Goal: Task Accomplishment & Management: Complete application form

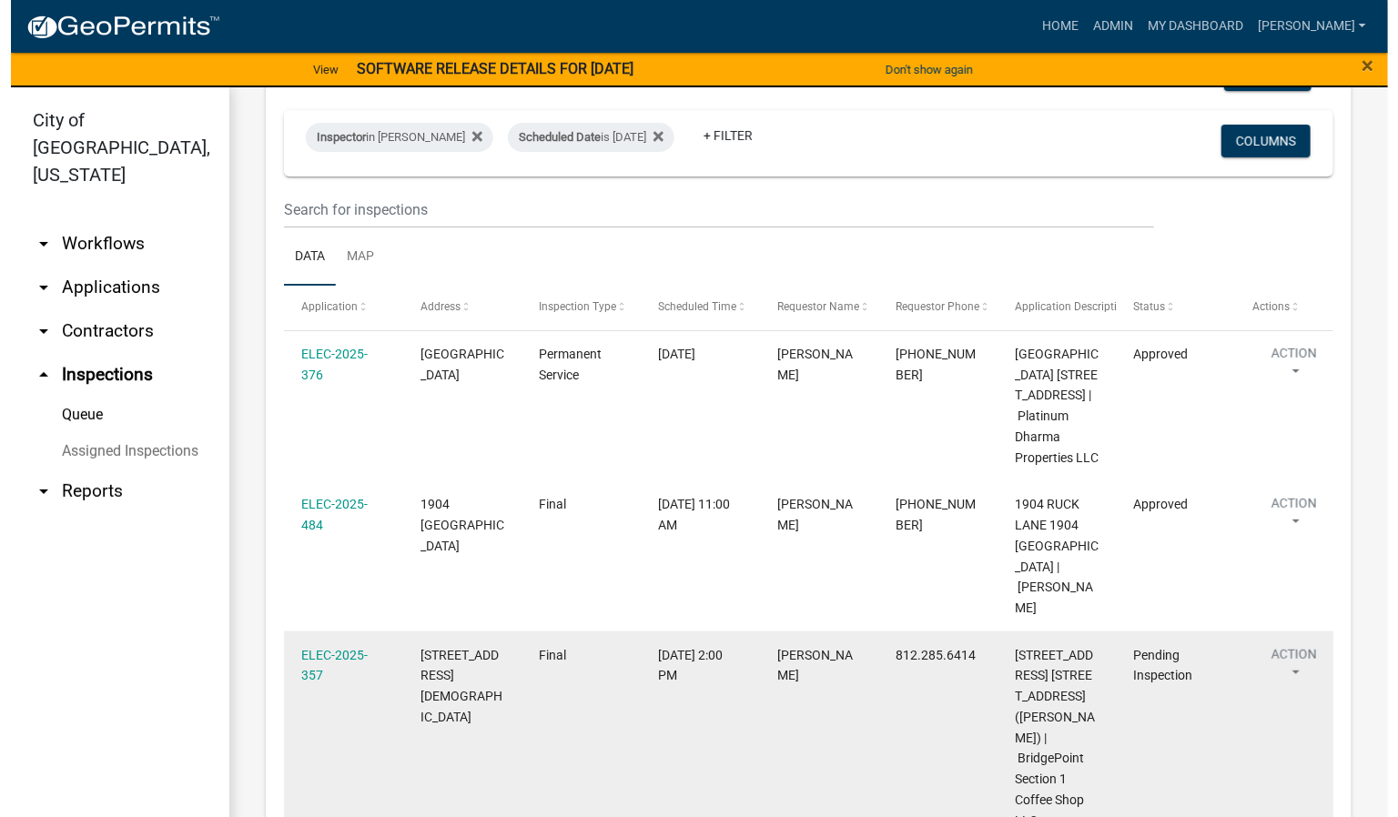
scroll to position [273, 0]
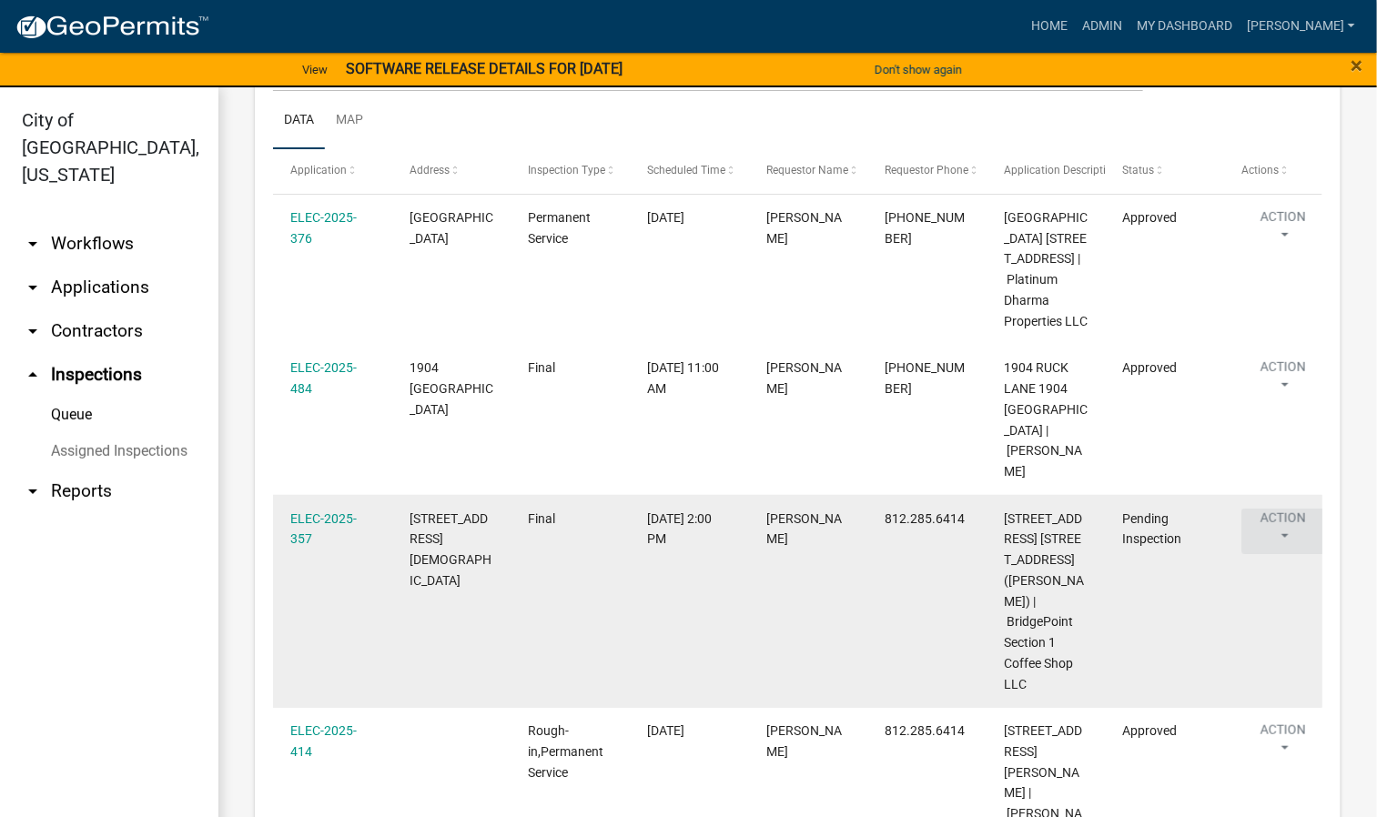
click at [1289, 533] on button "Action" at bounding box center [1283, 531] width 84 height 45
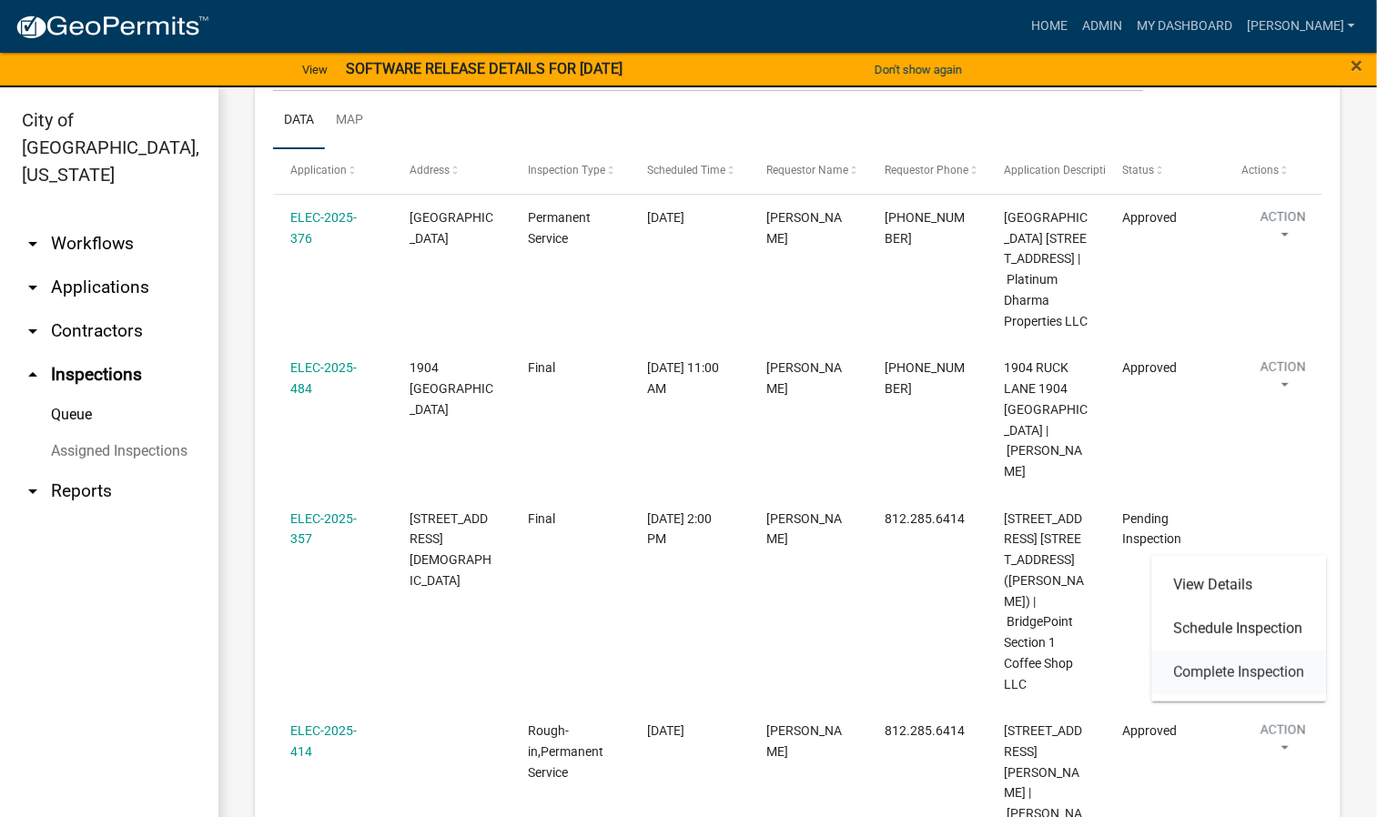
click at [1207, 672] on link "Complete Inspection" at bounding box center [1239, 673] width 175 height 44
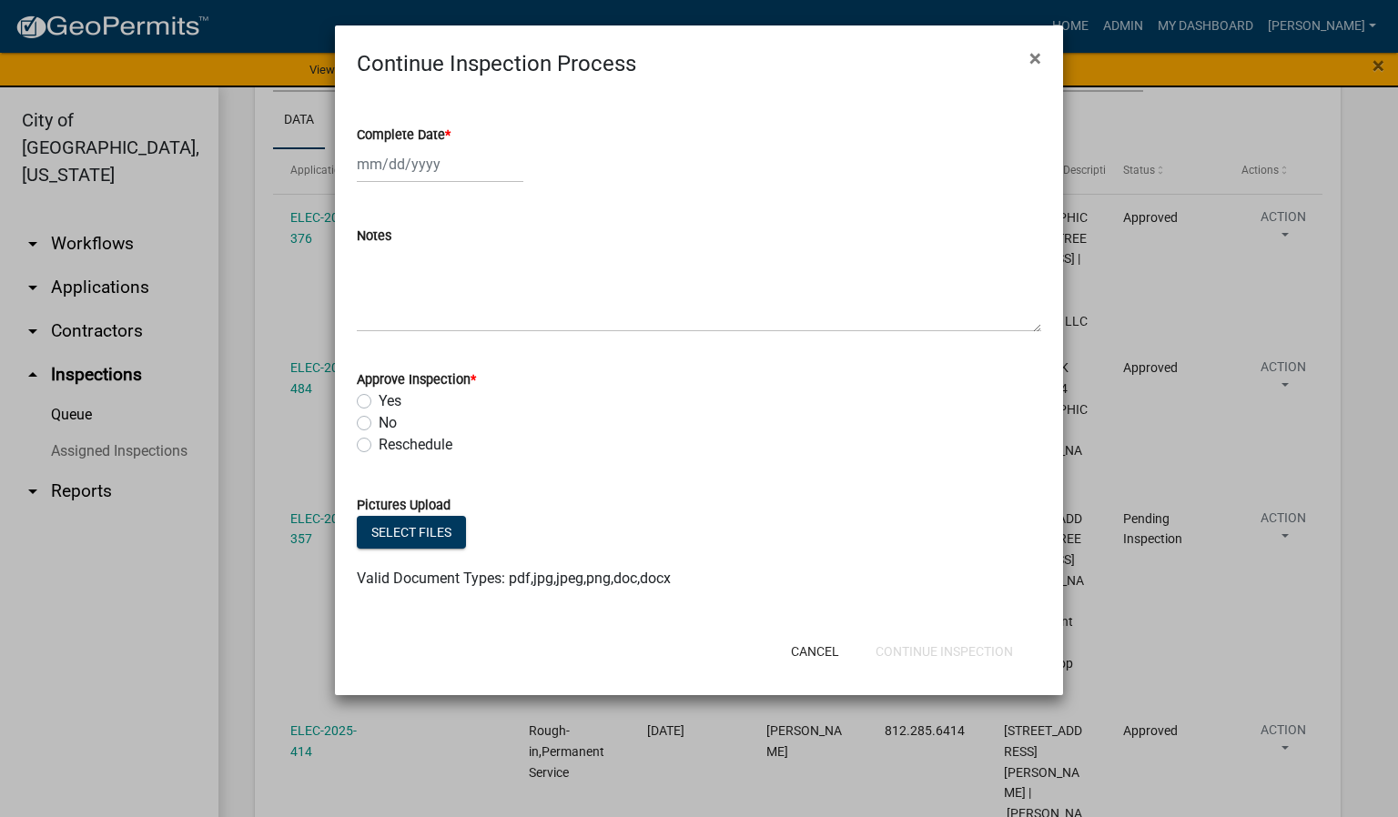
click at [449, 132] on span "*" at bounding box center [447, 134] width 5 height 15
click at [449, 146] on input "Complete Date *" at bounding box center [440, 164] width 167 height 37
select select "9"
select select "2025"
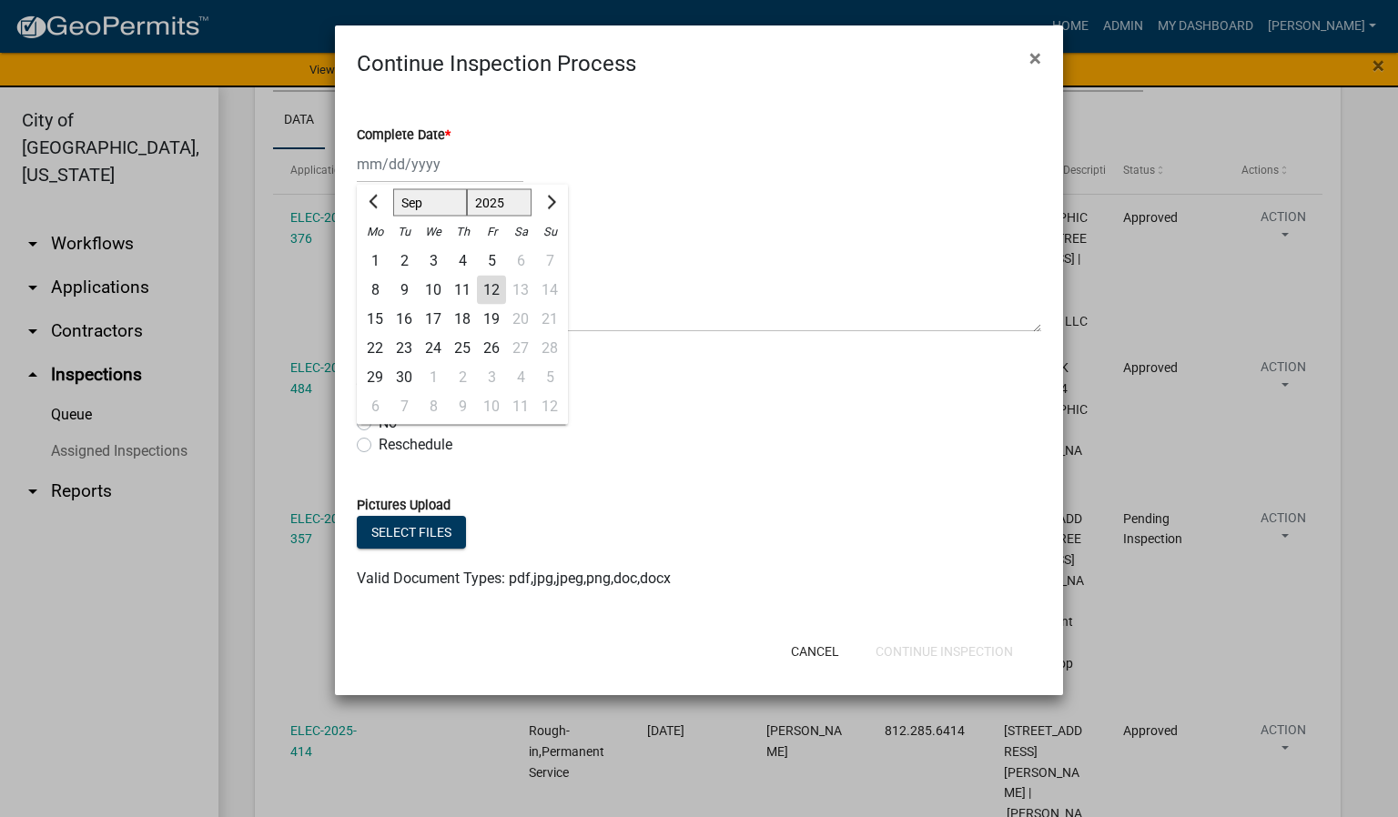
click at [491, 292] on div "12" at bounding box center [491, 290] width 29 height 29
type input "[DATE]"
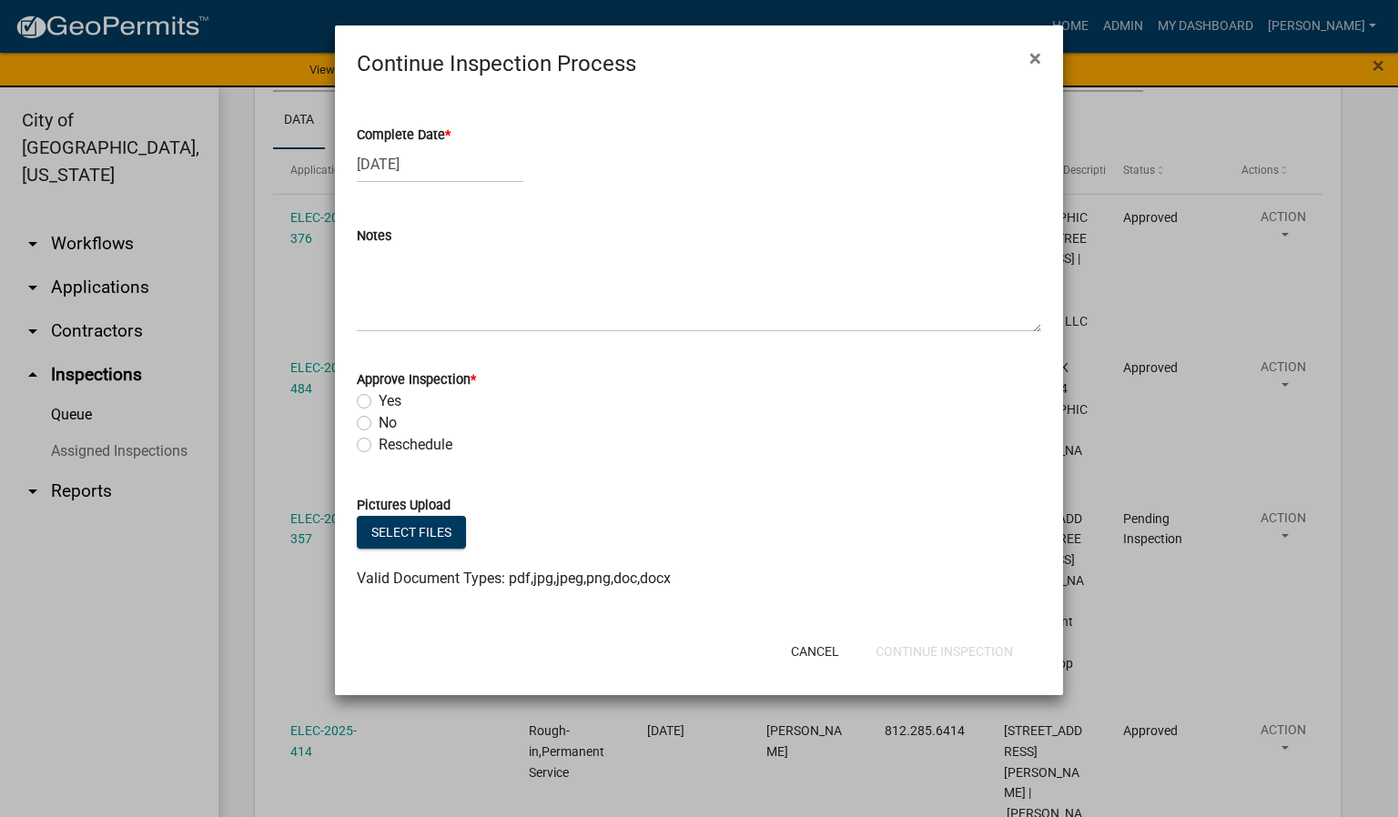
click at [379, 396] on label "Yes" at bounding box center [390, 401] width 23 height 22
click at [379, 396] on input "Yes" at bounding box center [385, 396] width 12 height 12
radio input "true"
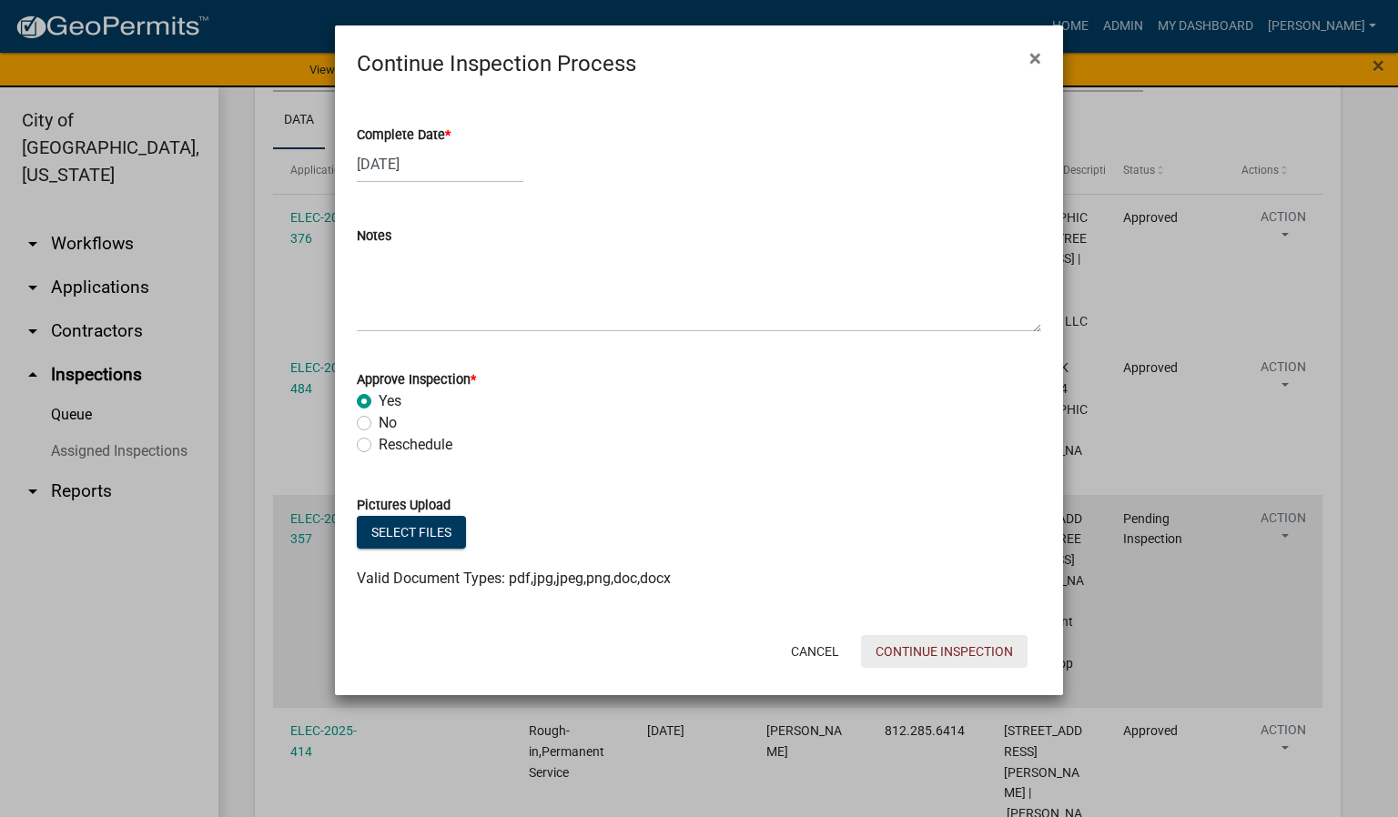
click at [894, 653] on button "Continue Inspection" at bounding box center [944, 651] width 167 height 33
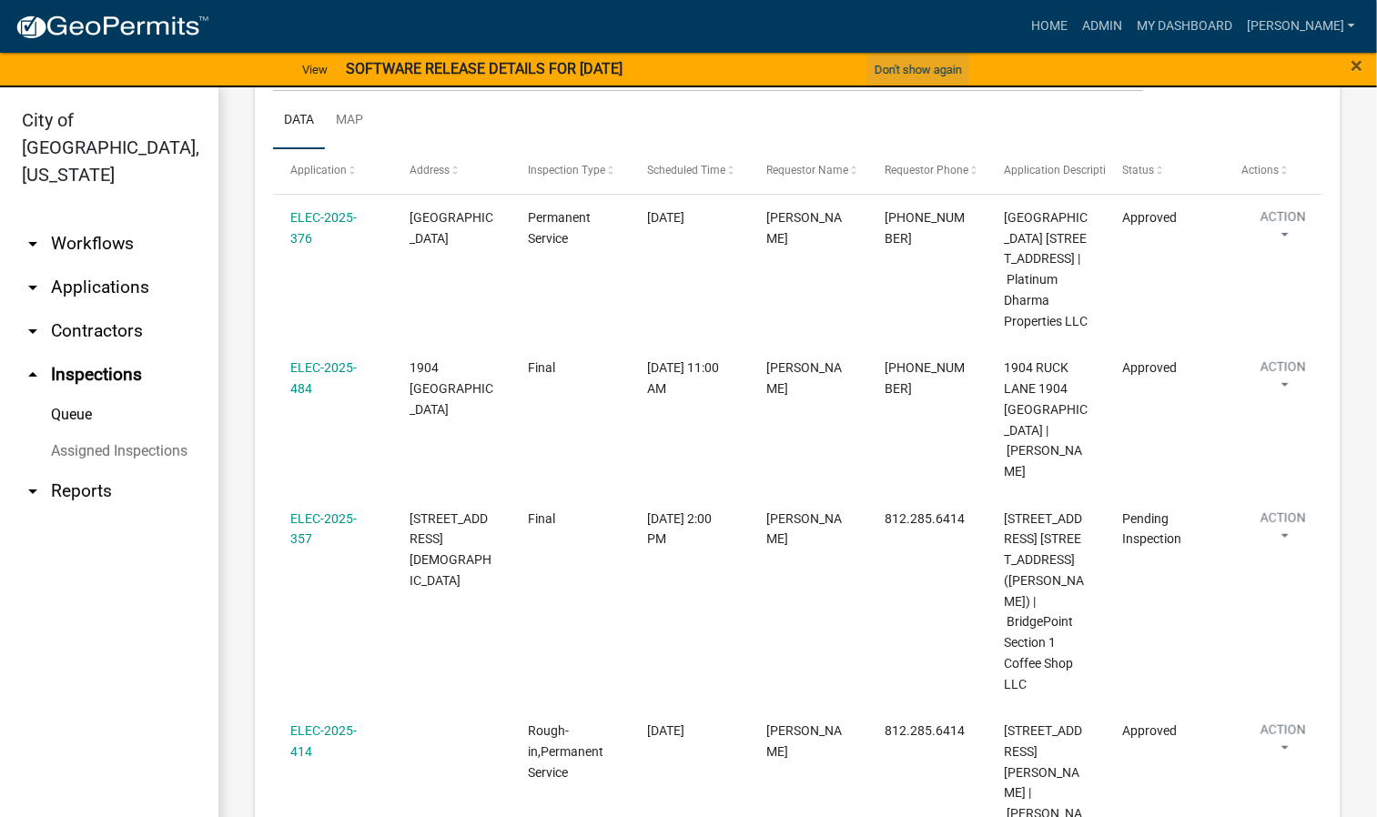
click at [912, 72] on button "Don't show again" at bounding box center [918, 70] width 102 height 30
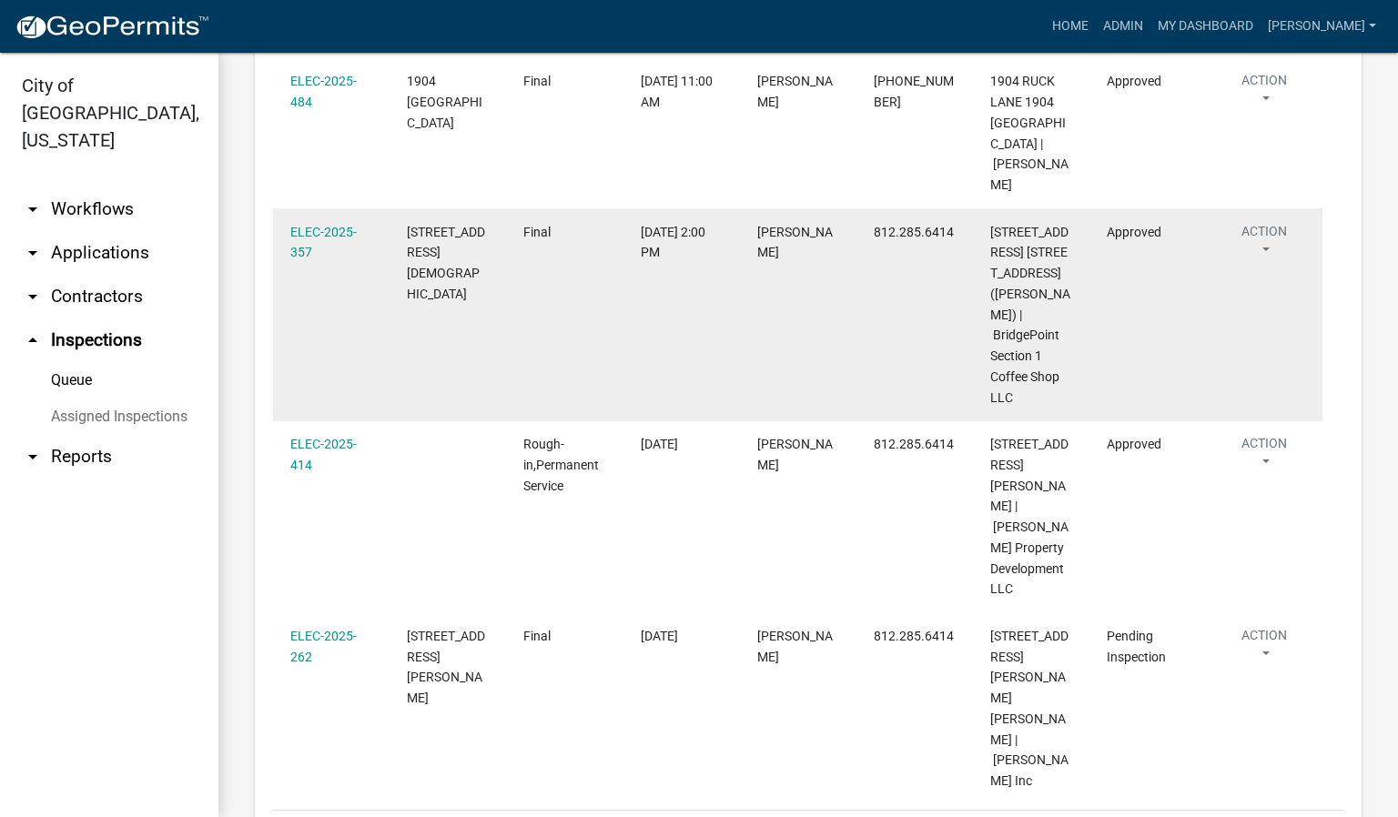
scroll to position [596, 0]
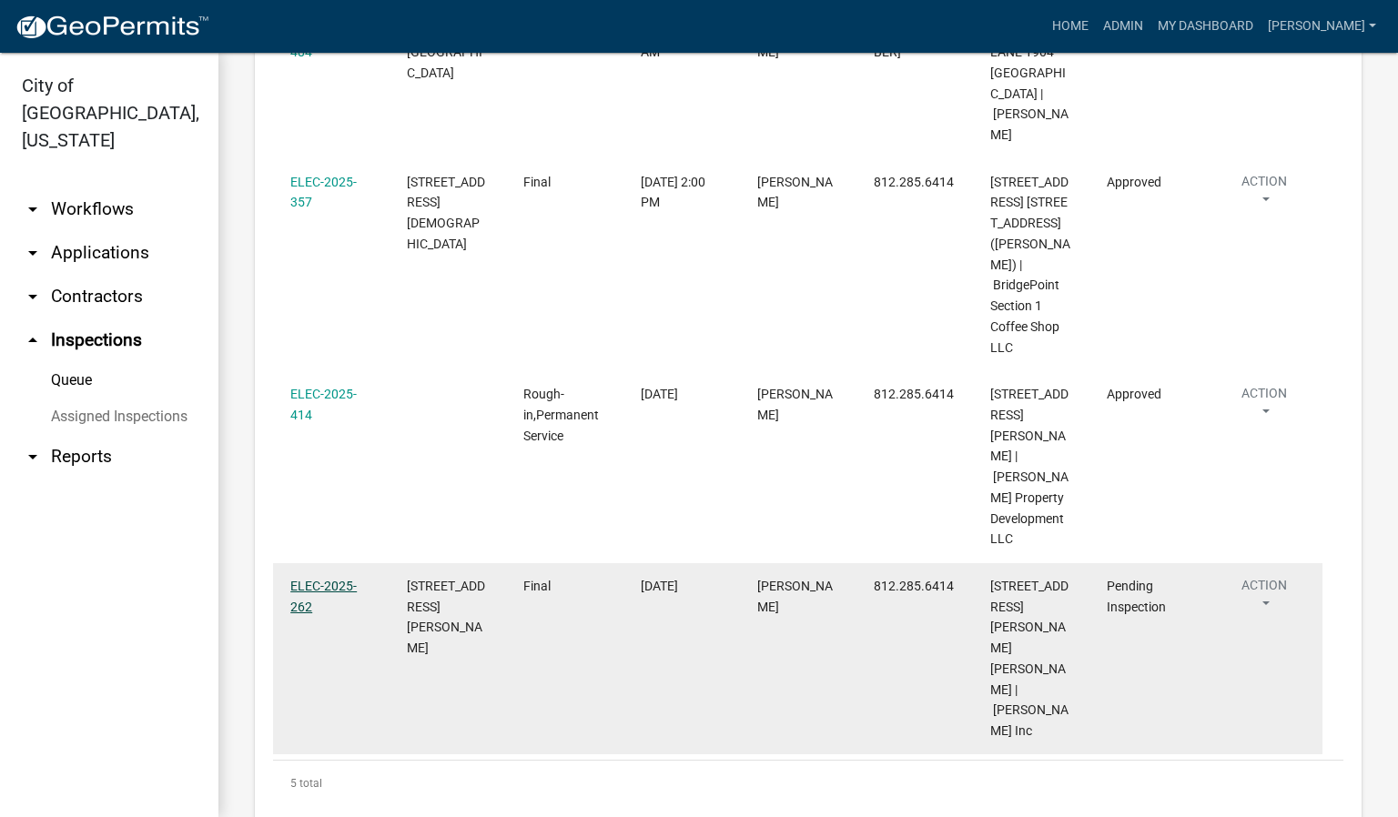
click at [315, 588] on link "ELEC-2025-262" at bounding box center [323, 596] width 66 height 35
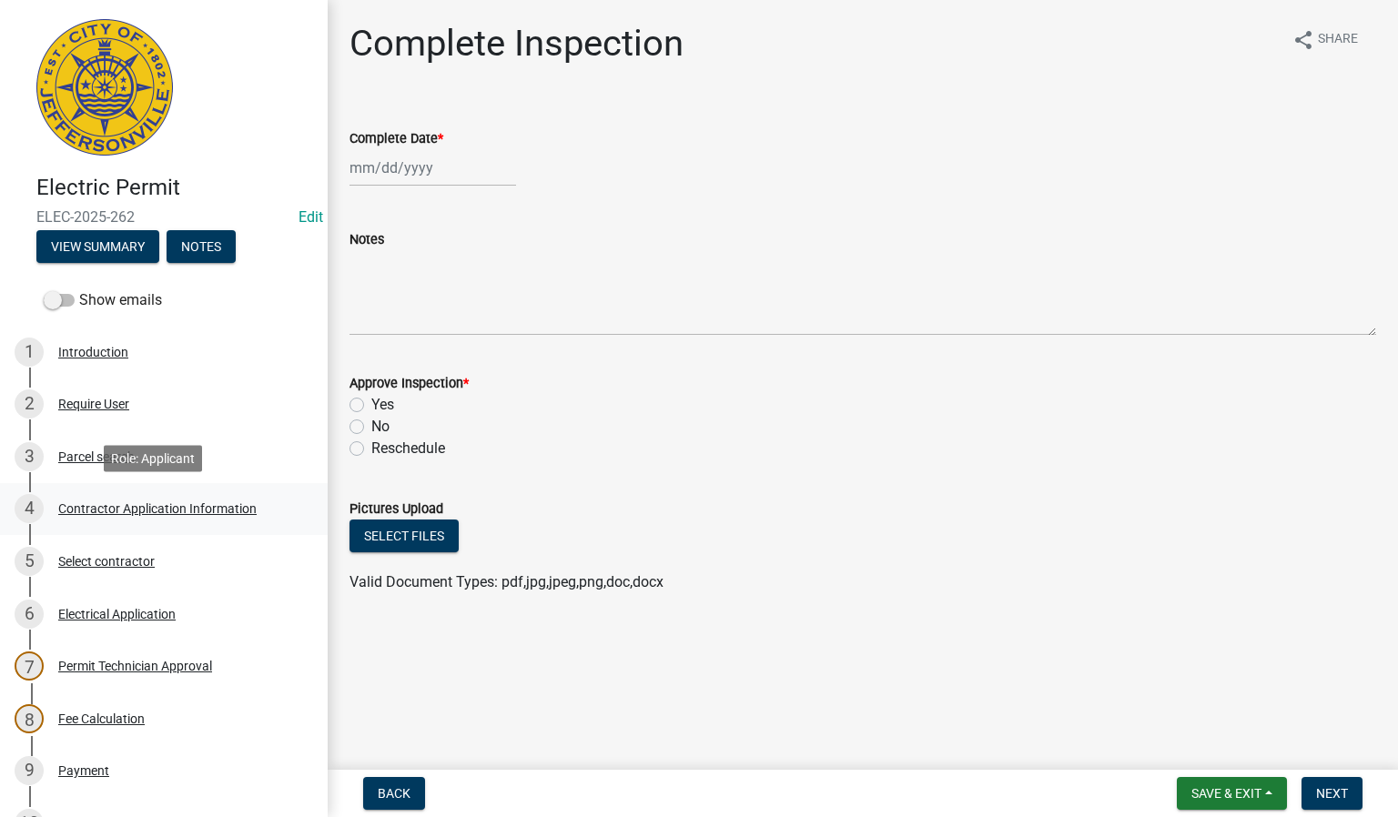
click at [195, 508] on div "Contractor Application Information" at bounding box center [157, 508] width 198 height 13
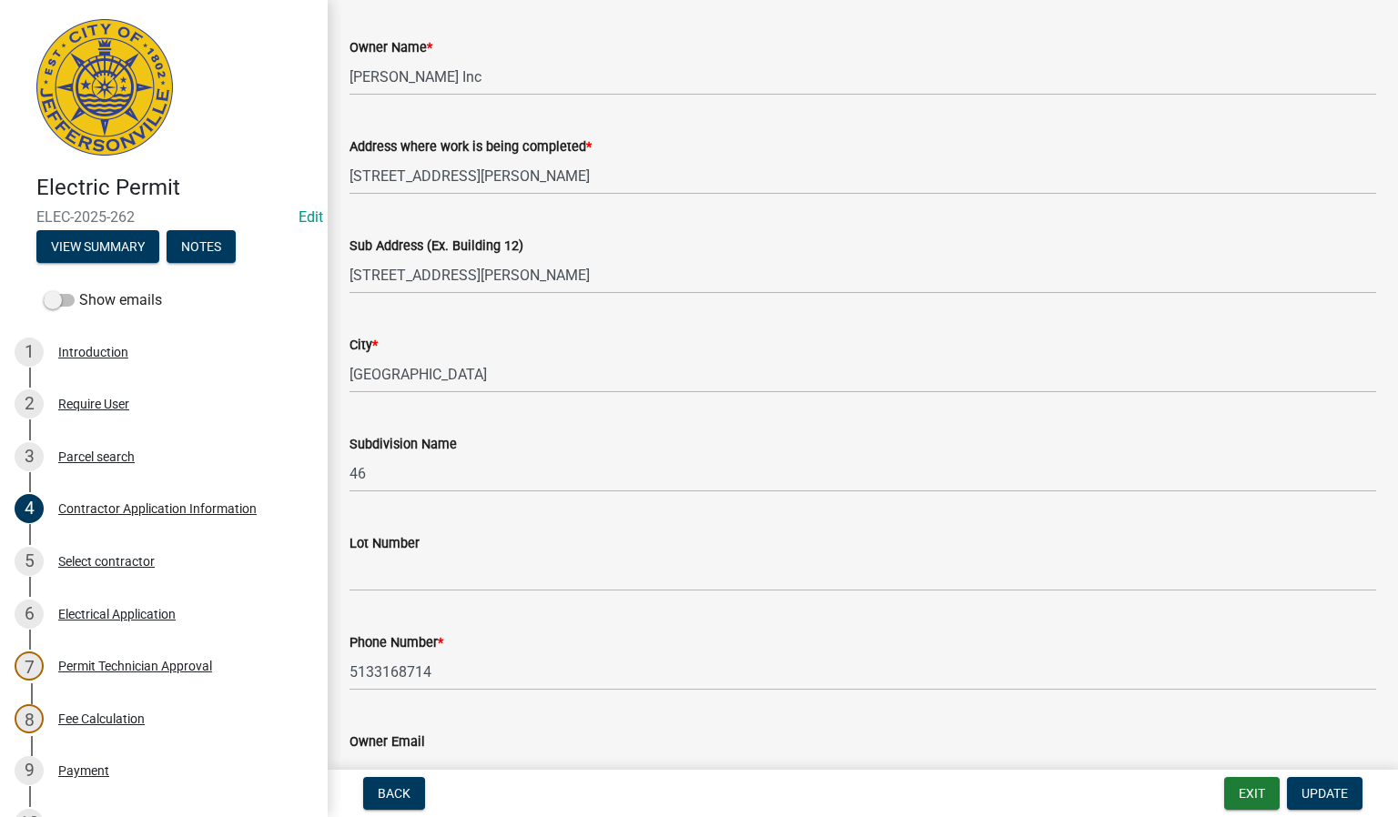
scroll to position [273, 0]
